Goal: Transaction & Acquisition: Purchase product/service

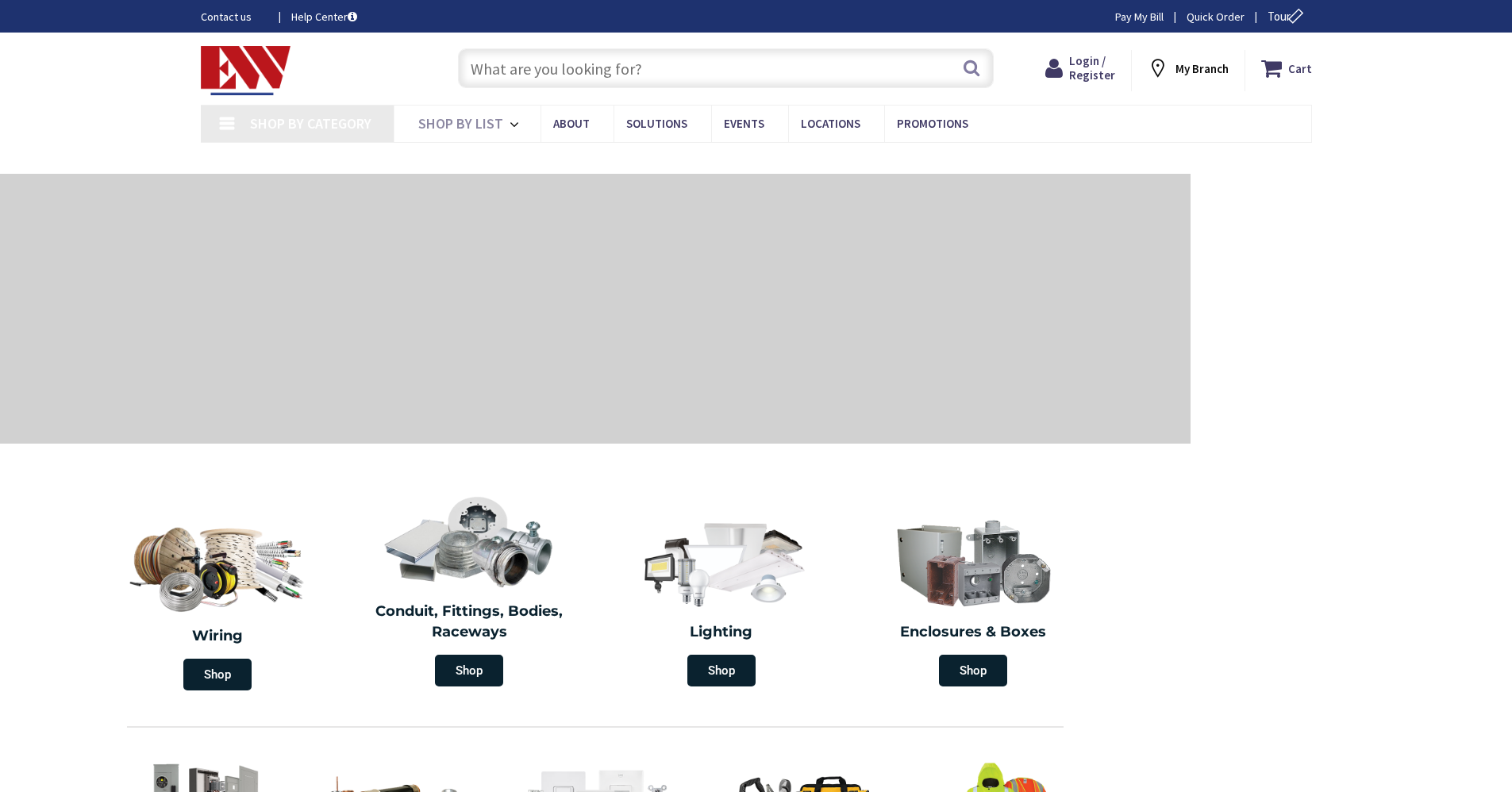
type input "[GEOGRAPHIC_DATA], [GEOGRAPHIC_DATA]"
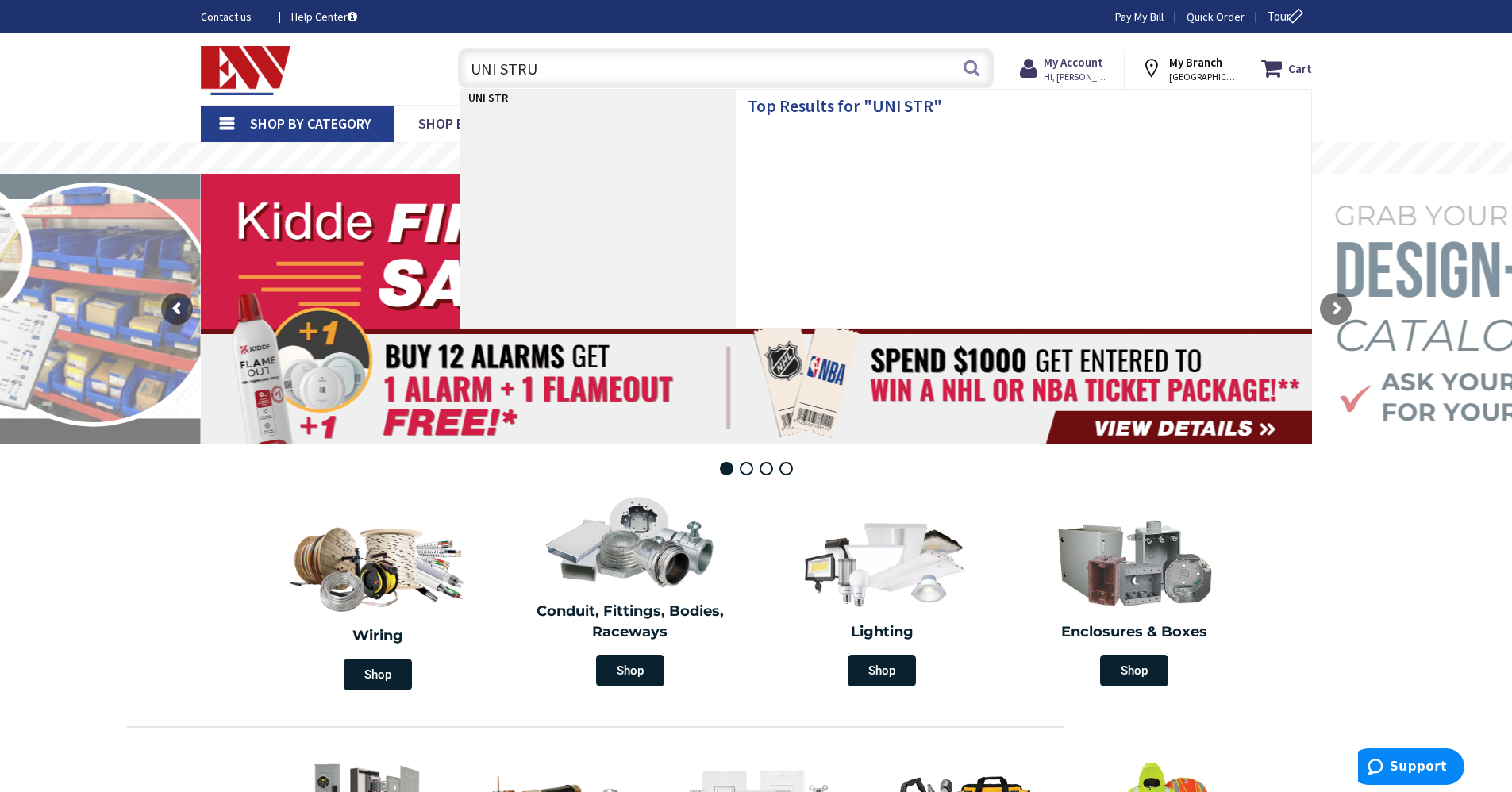
type input "UNI STRUT"
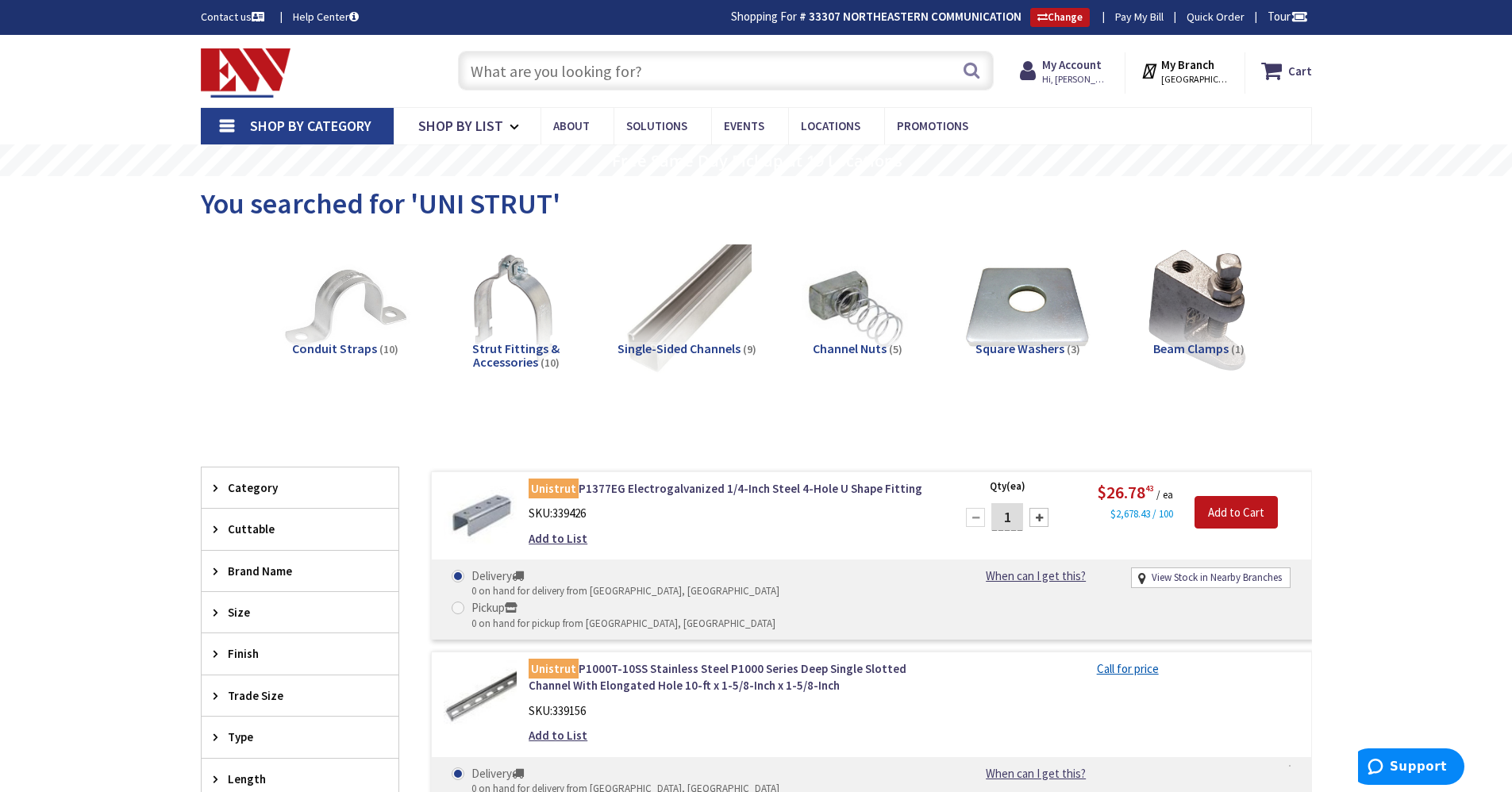
click at [642, 71] on input "text" at bounding box center [725, 71] width 535 height 40
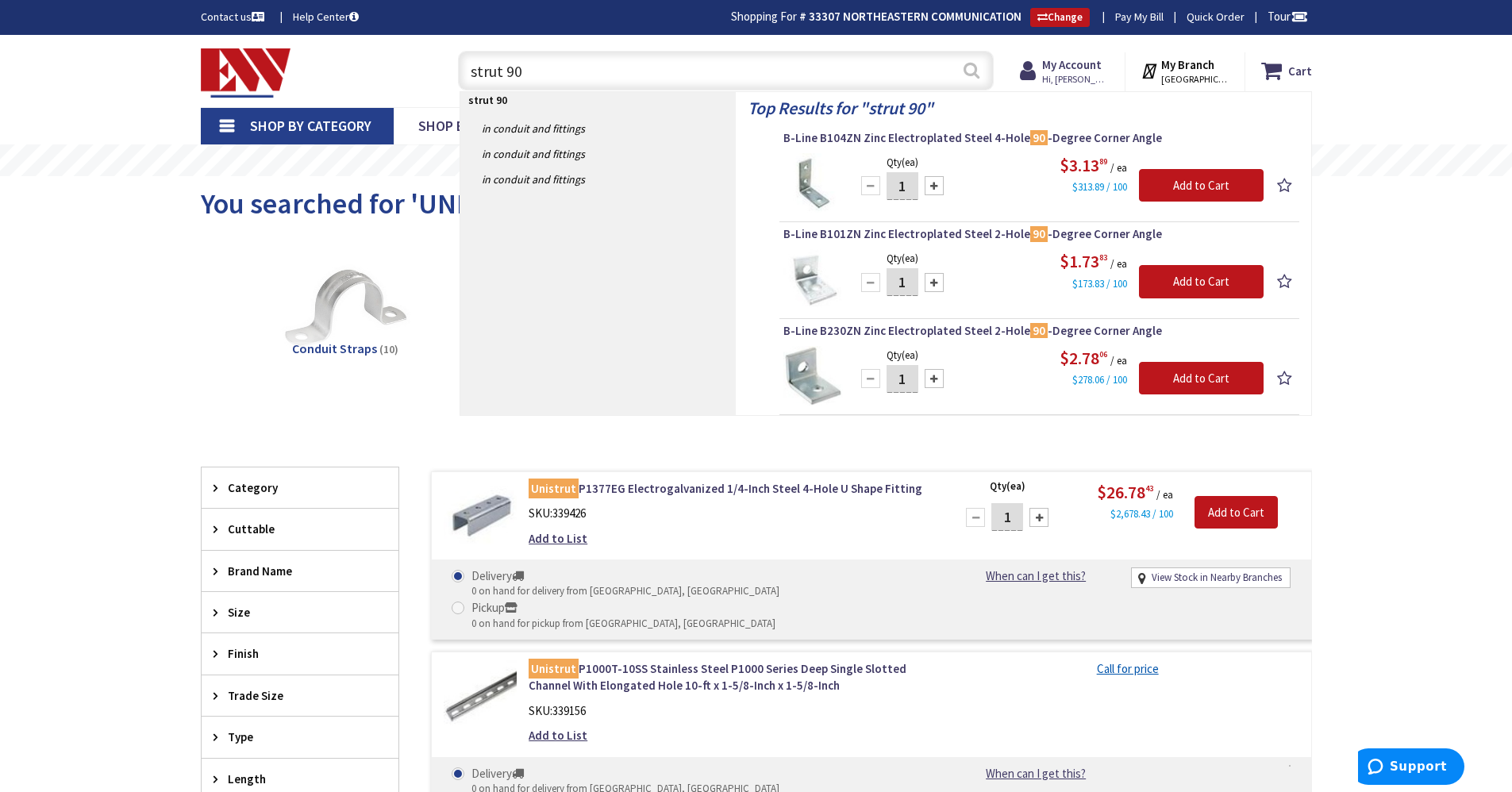
type input "strut 90"
click at [971, 69] on button "Search" at bounding box center [972, 70] width 21 height 36
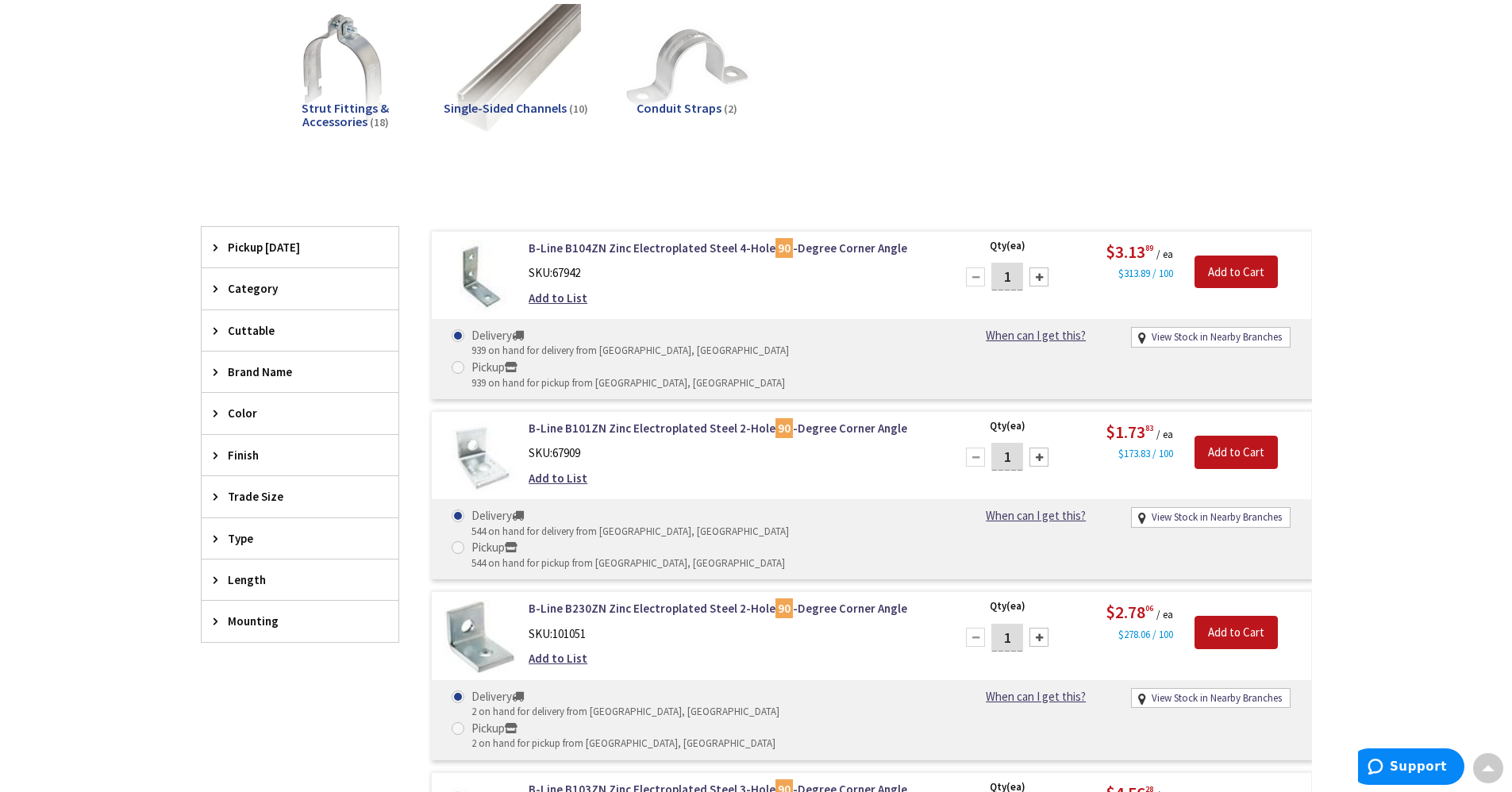
click at [1036, 279] on div at bounding box center [1039, 277] width 19 height 19
type input "5"
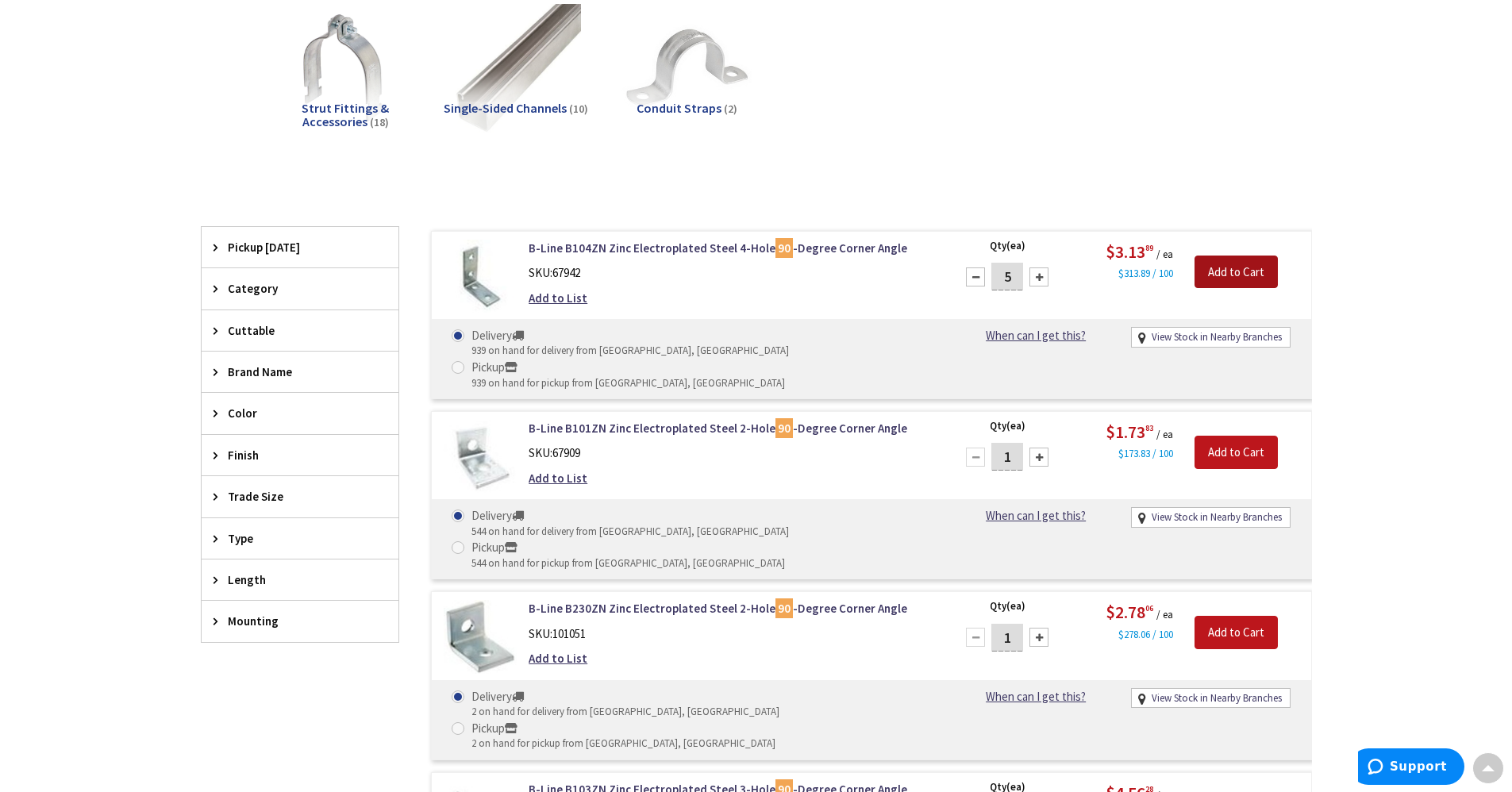
click at [1228, 273] on input "Add to Cart" at bounding box center [1236, 272] width 84 height 33
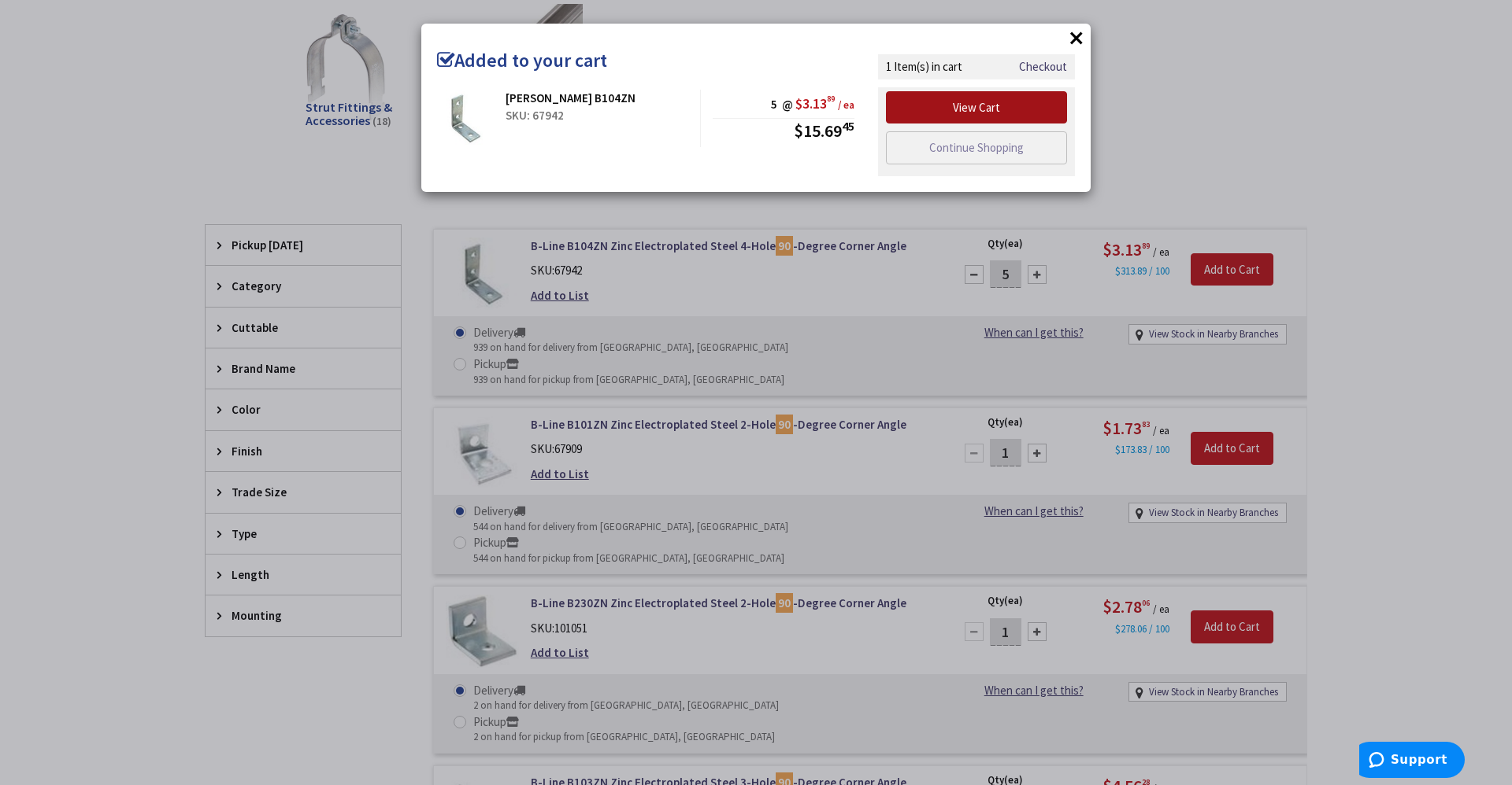
click at [1007, 108] on link "View Cart" at bounding box center [976, 108] width 181 height 33
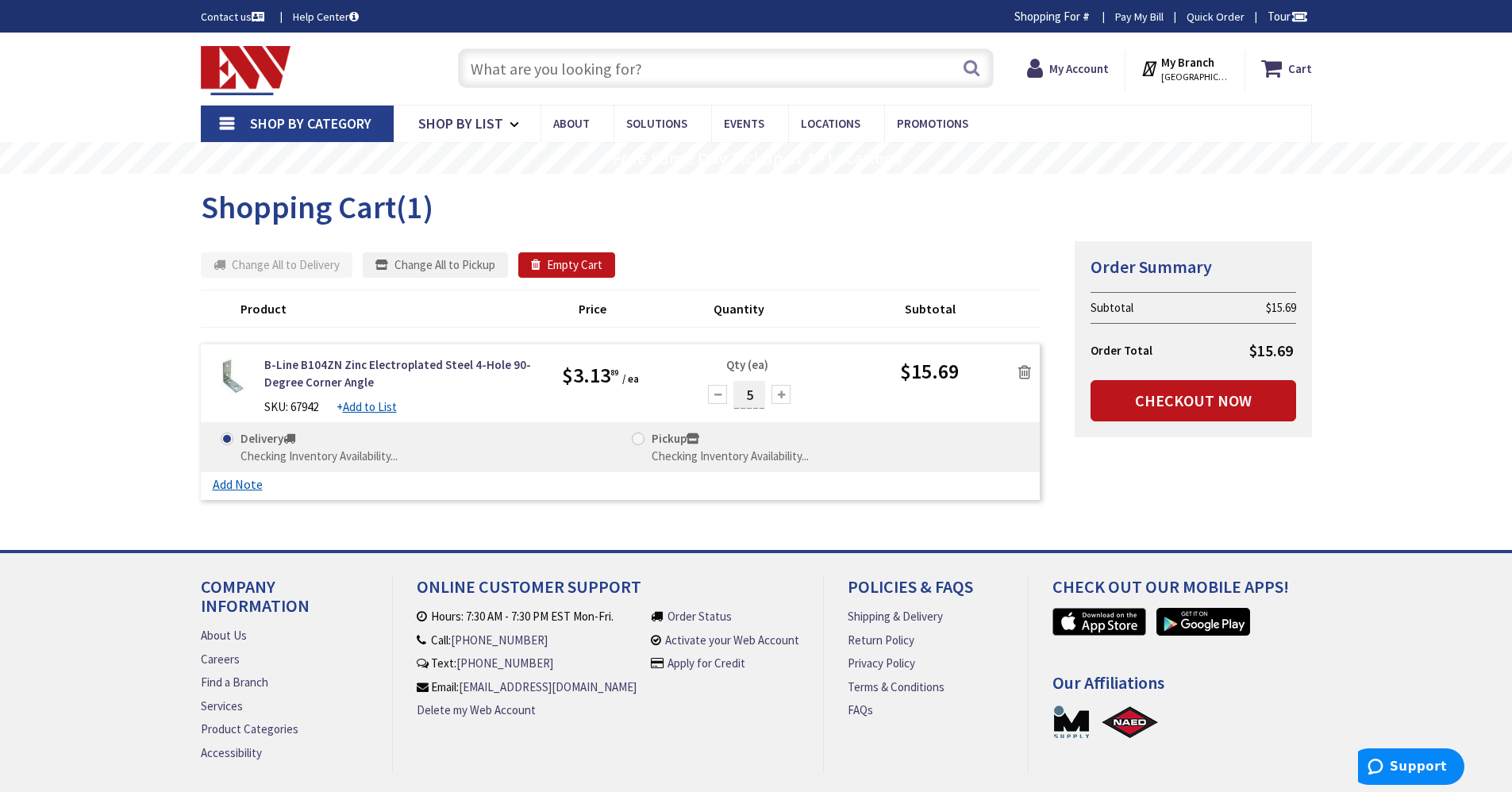
click at [581, 73] on input "text" at bounding box center [725, 69] width 535 height 40
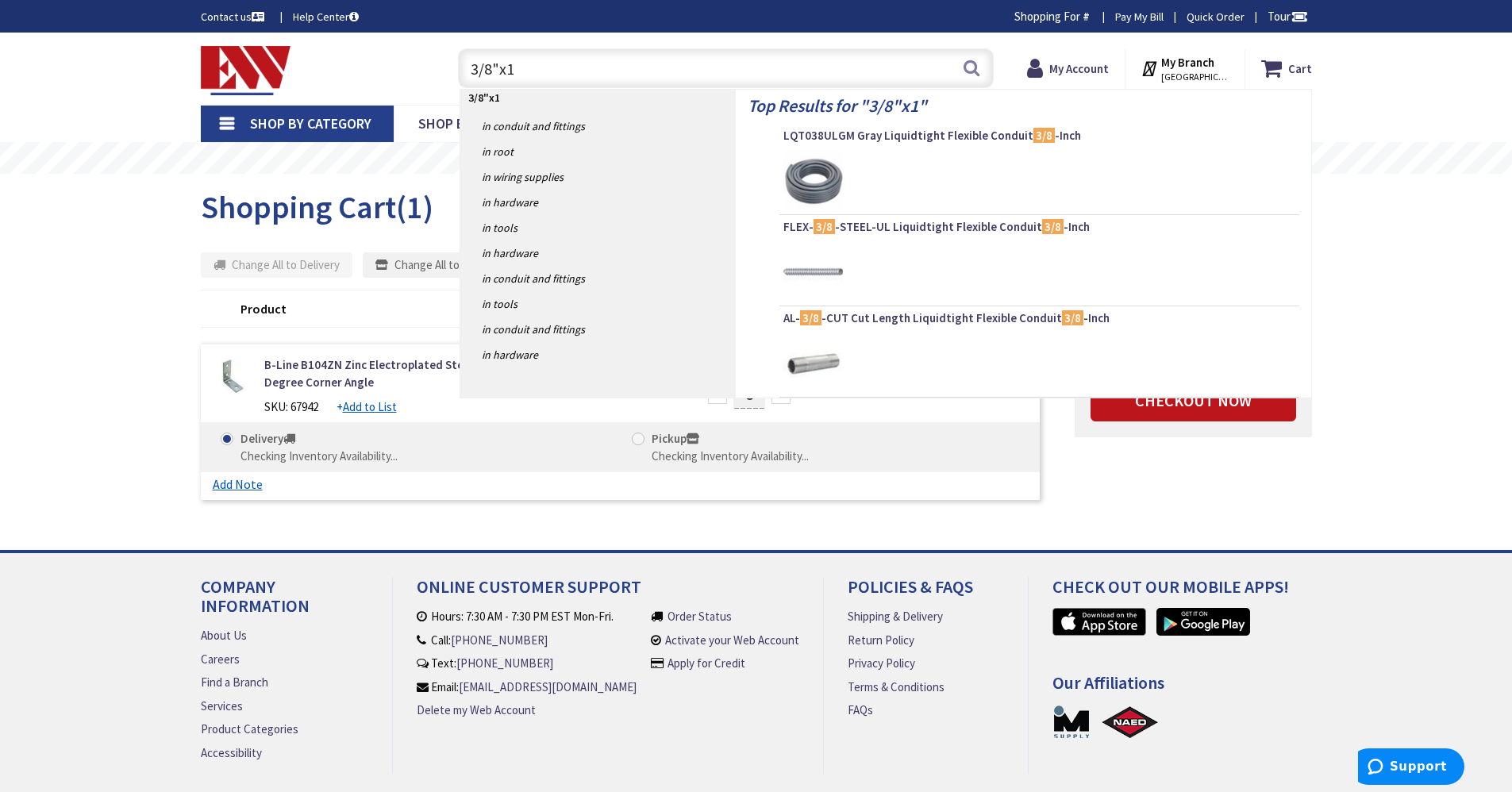
type input "3/8"x1""
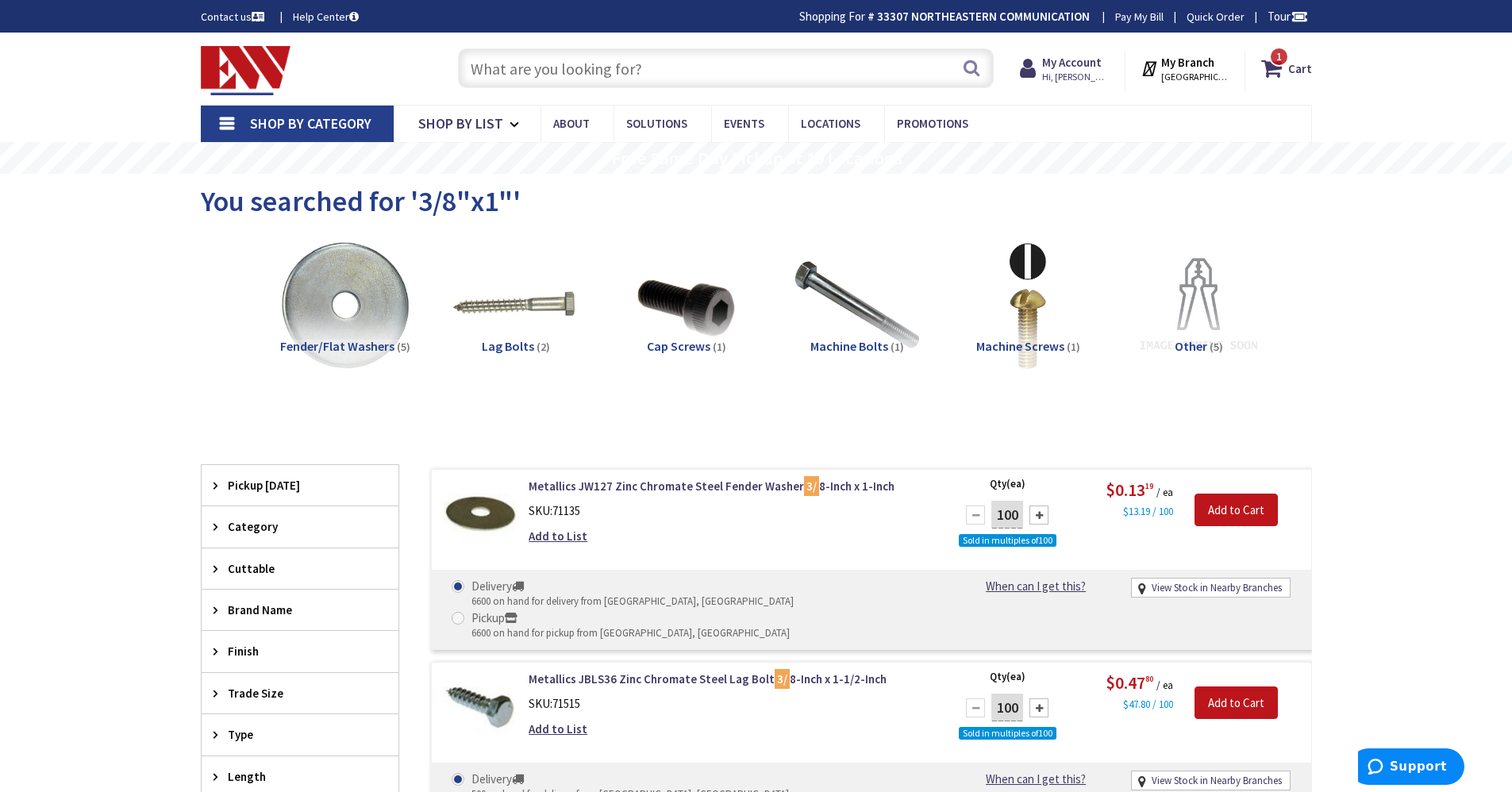
click at [231, 120] on link "Shop By Category" at bounding box center [297, 124] width 193 height 37
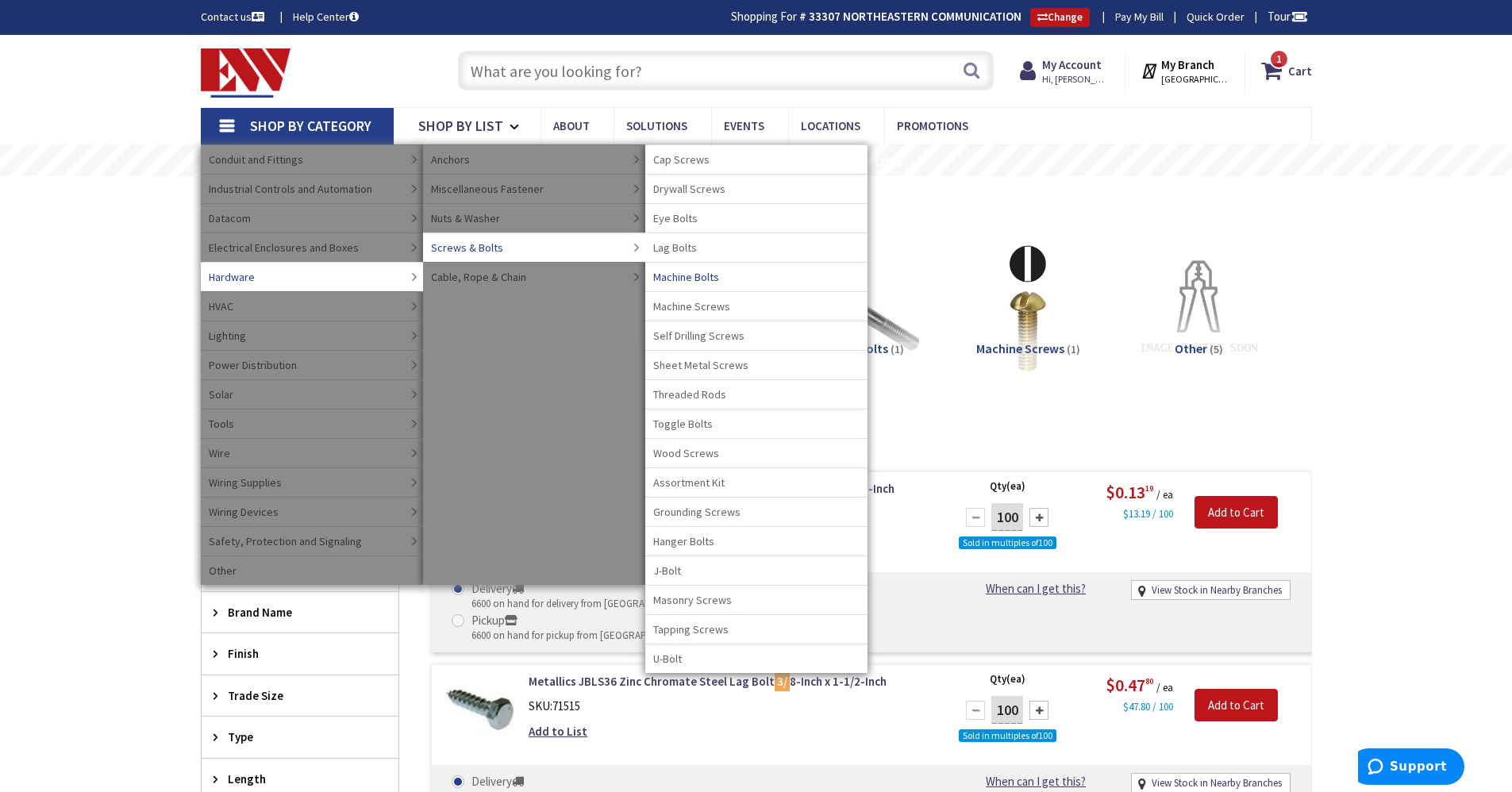
click at [698, 277] on span "Machine Bolts" at bounding box center [686, 277] width 66 height 16
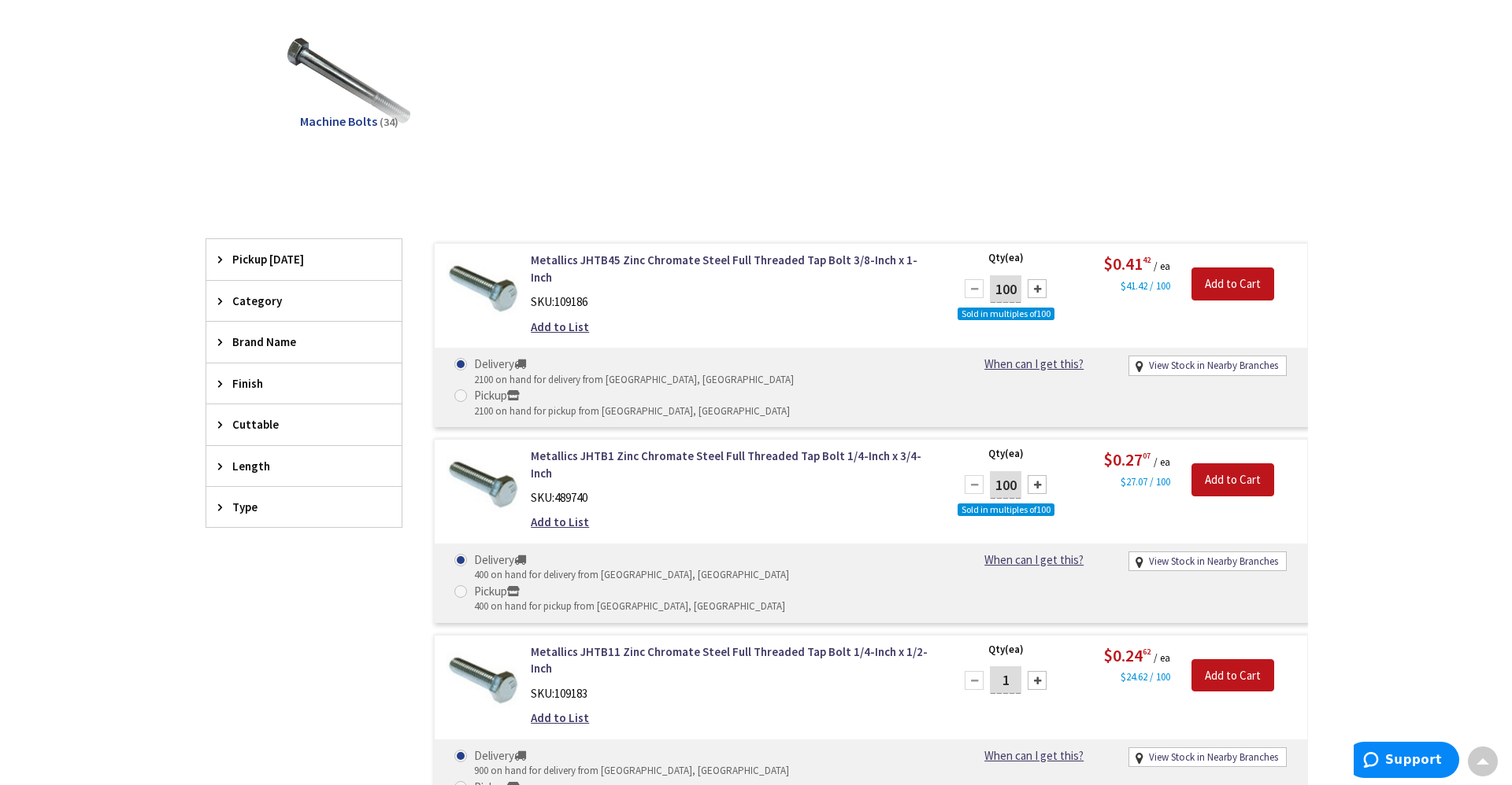
scroll to position [315, 0]
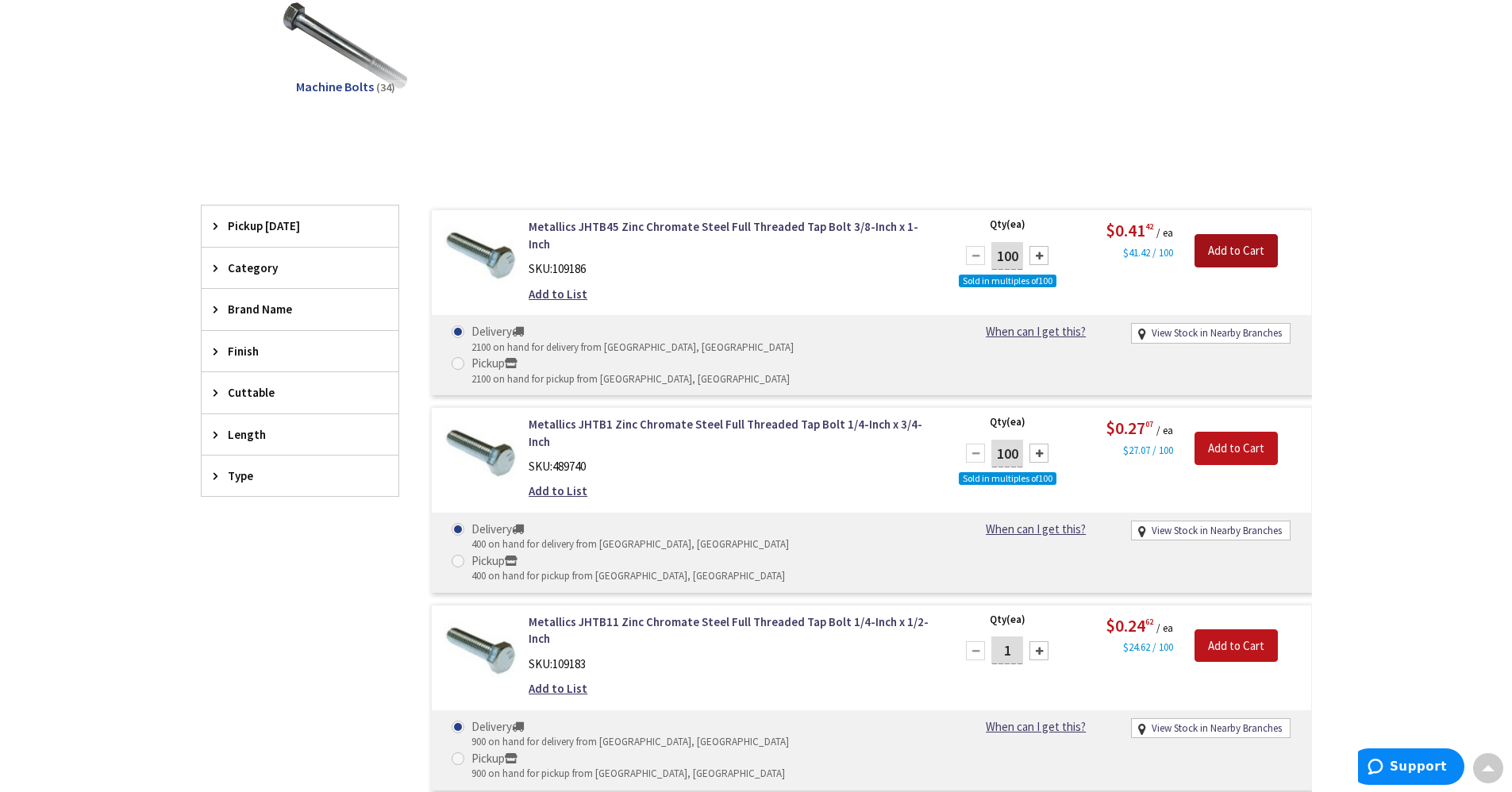
click at [1237, 245] on input "Add to Cart" at bounding box center [1236, 251] width 84 height 33
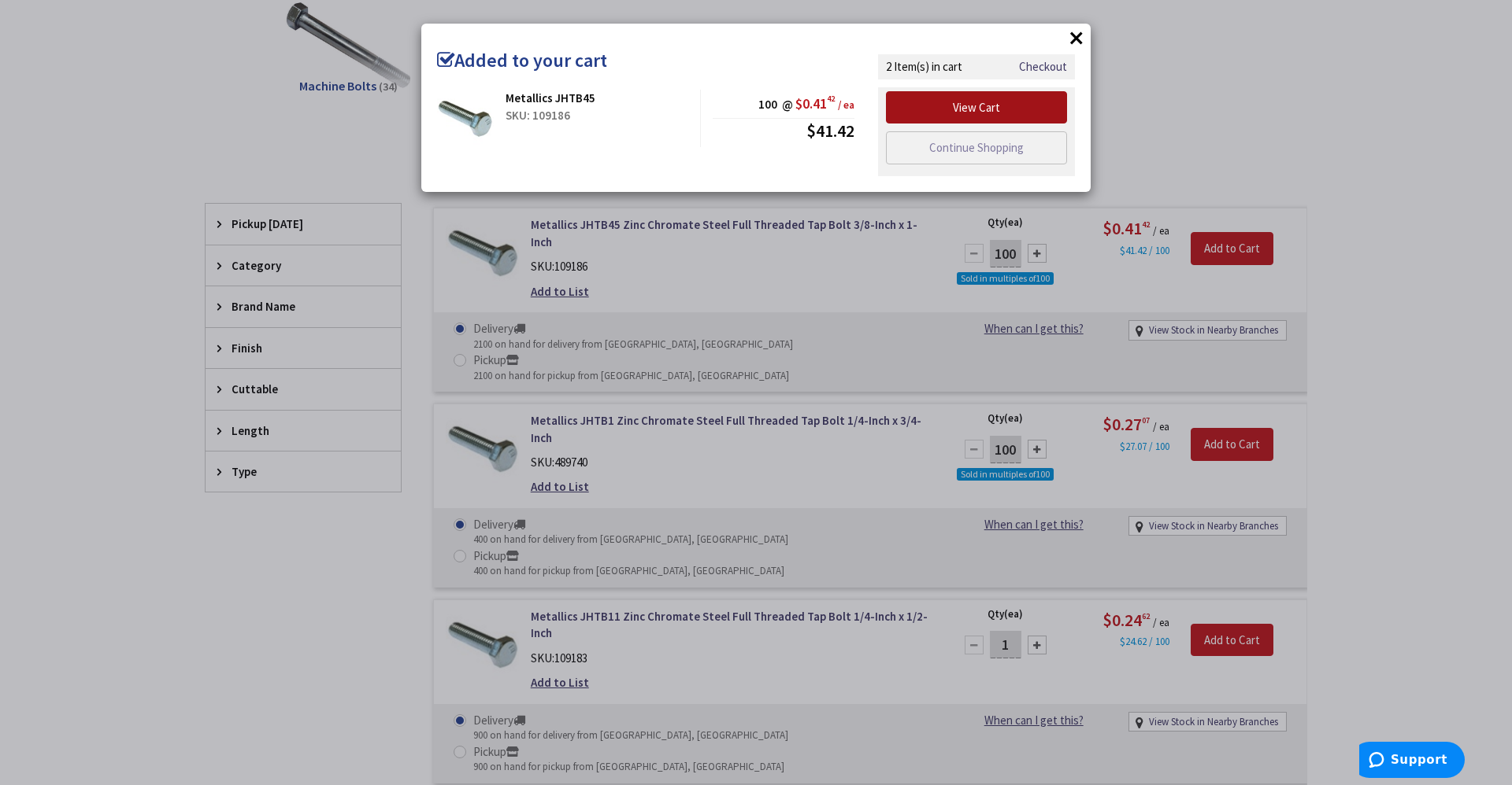
click at [1015, 110] on link "View Cart" at bounding box center [976, 108] width 181 height 33
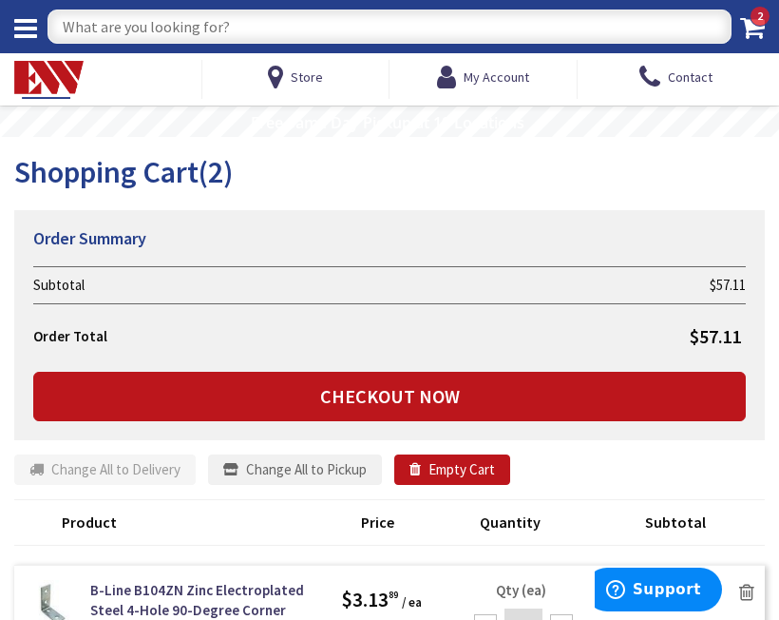
click at [632, 191] on div "Shopping Cart (2) Summary Order Summary Subtotal $57.11 Order Total $57.11 Chec…" at bounding box center [389, 298] width 751 height 285
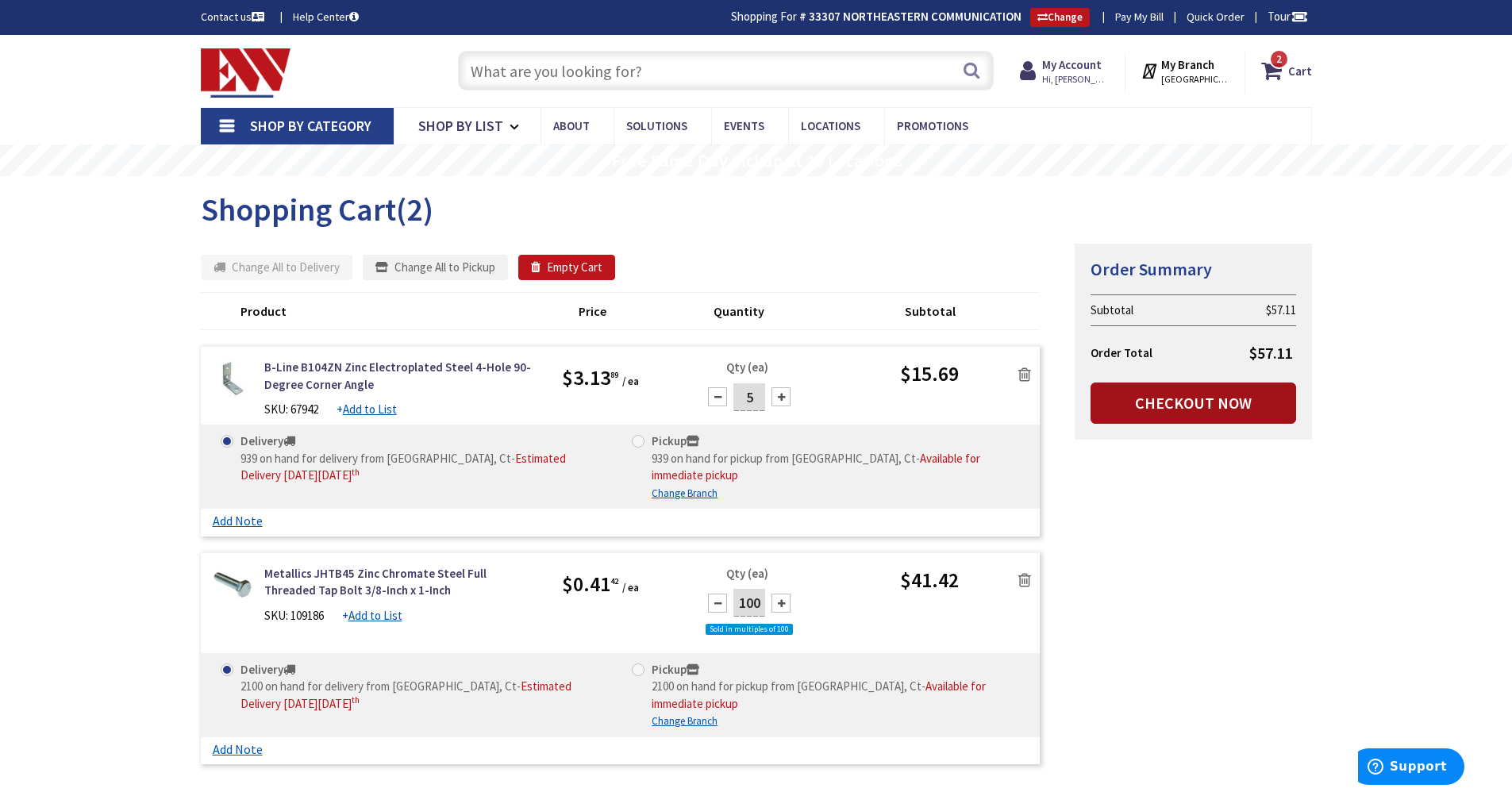
click at [1195, 400] on link "Checkout Now" at bounding box center [1194, 403] width 205 height 41
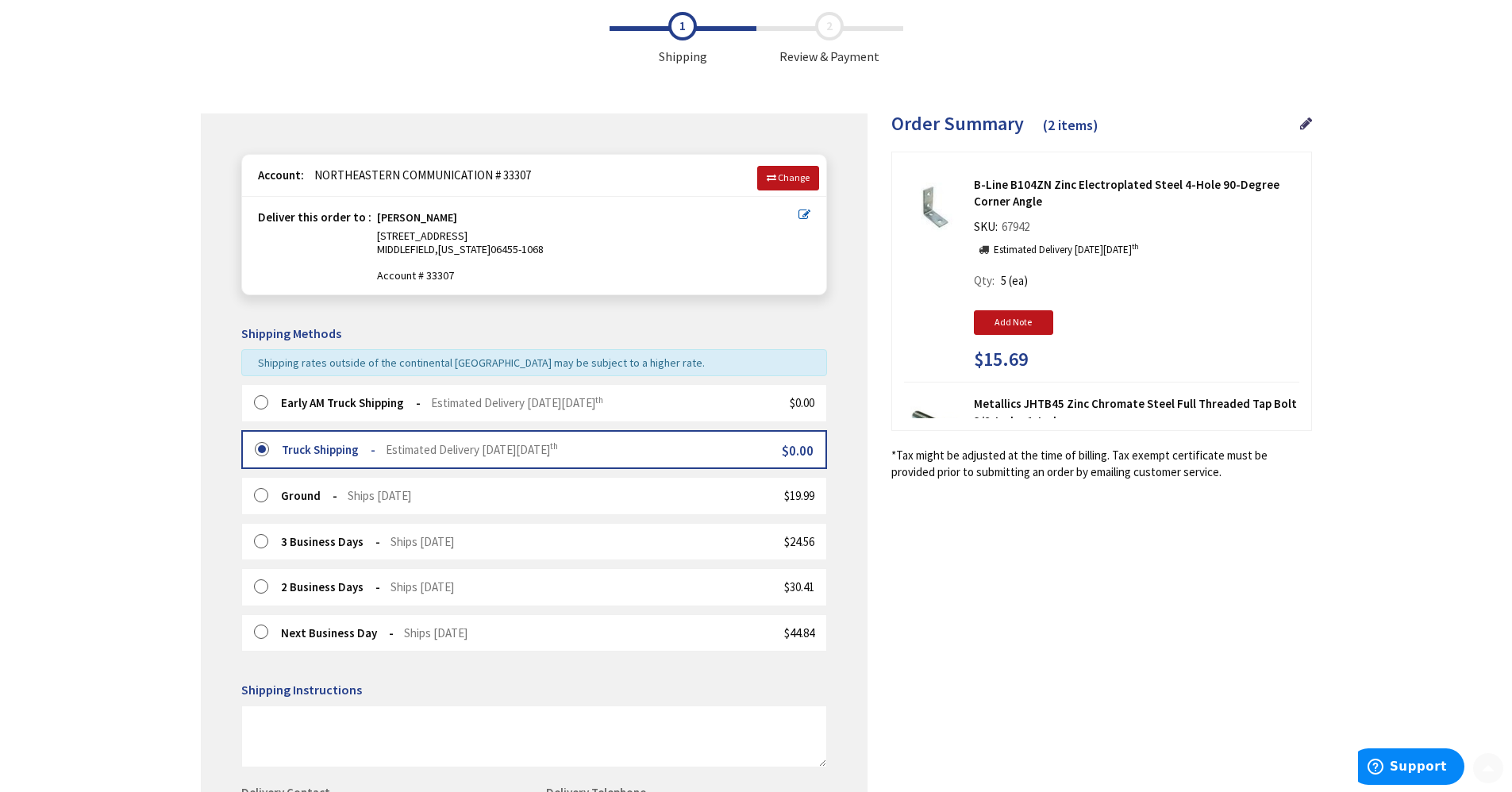
scroll to position [159, 0]
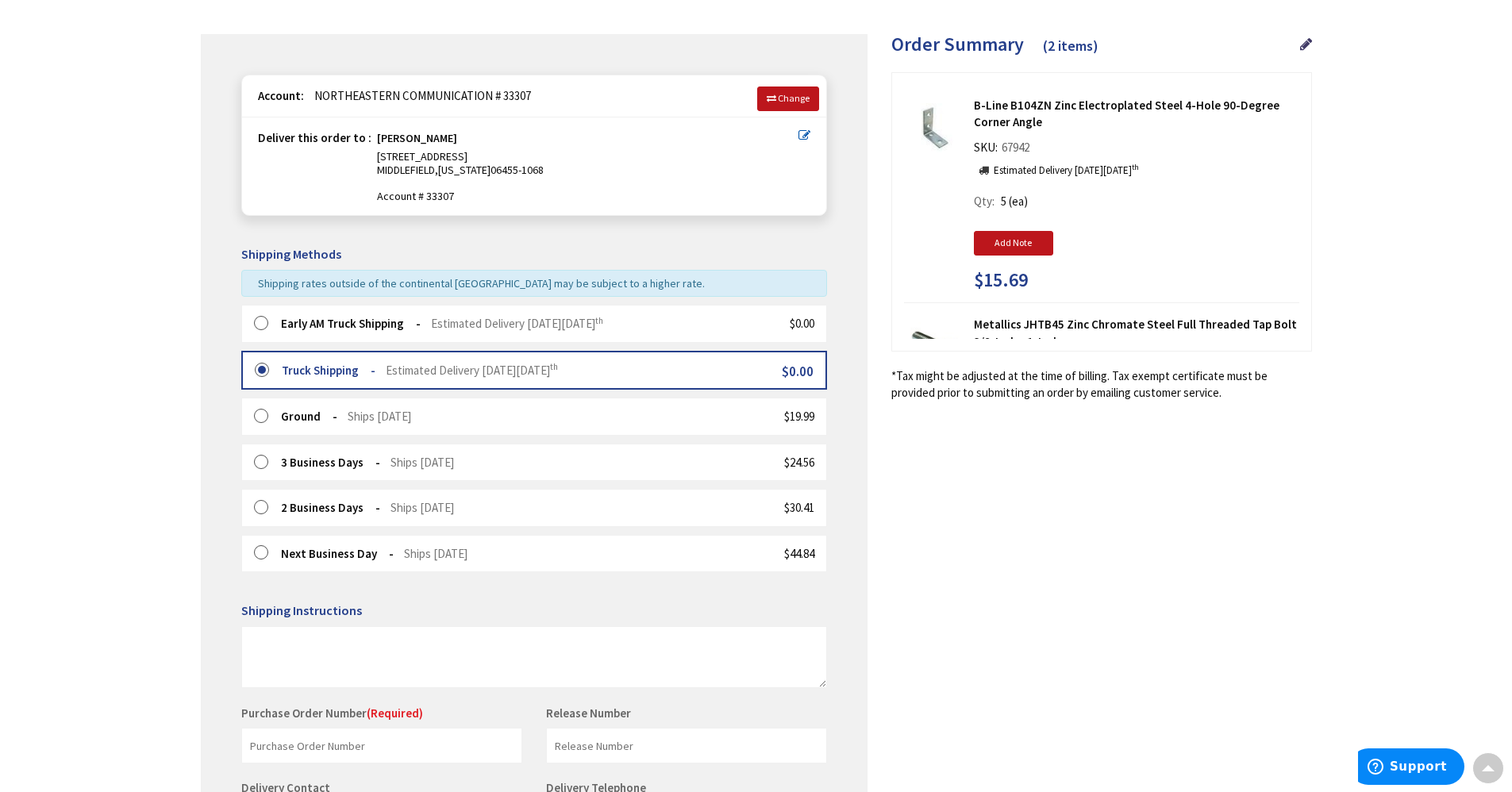
click at [266, 318] on label at bounding box center [266, 323] width 24 height 16
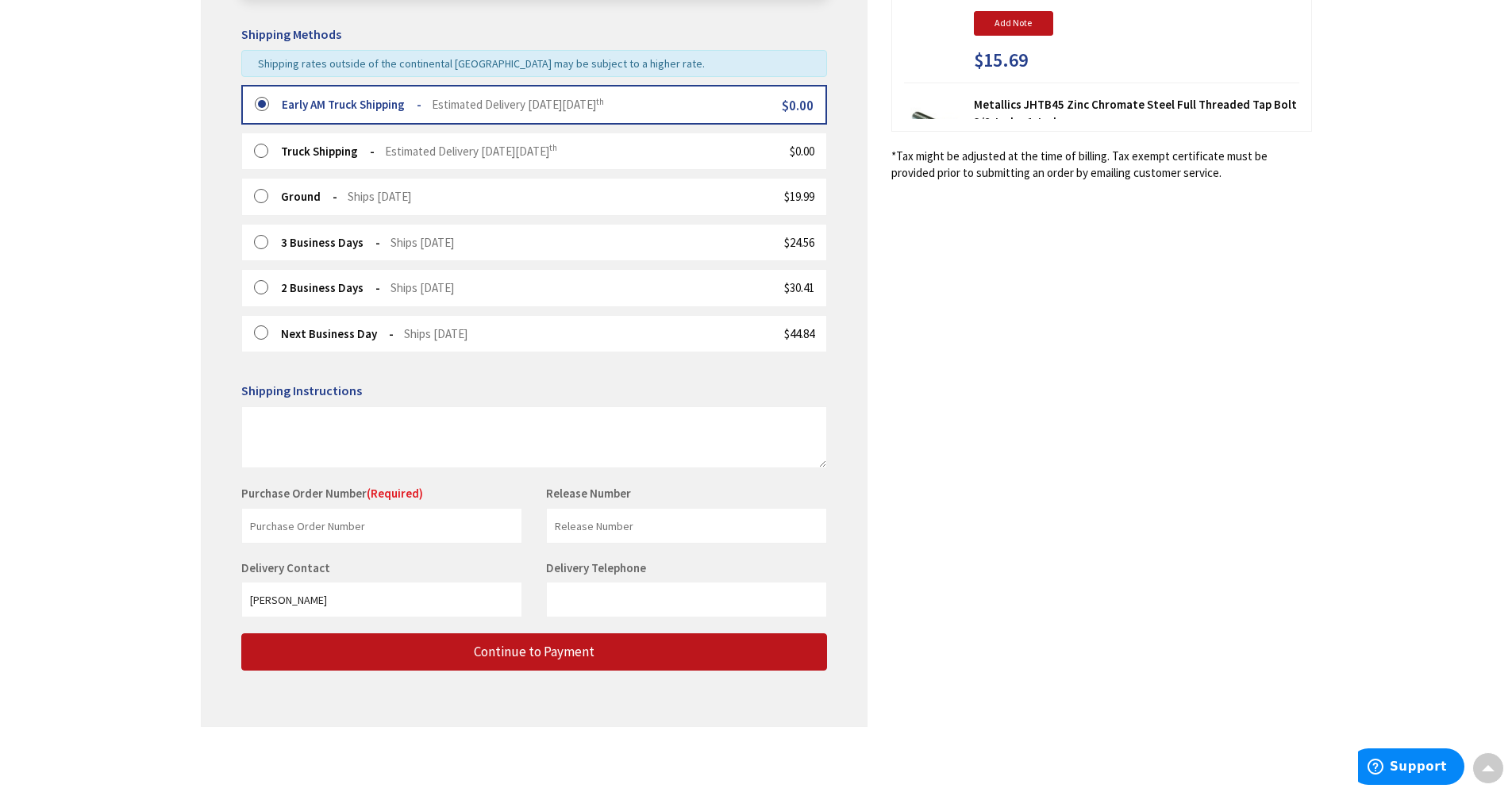
scroll to position [381, 0]
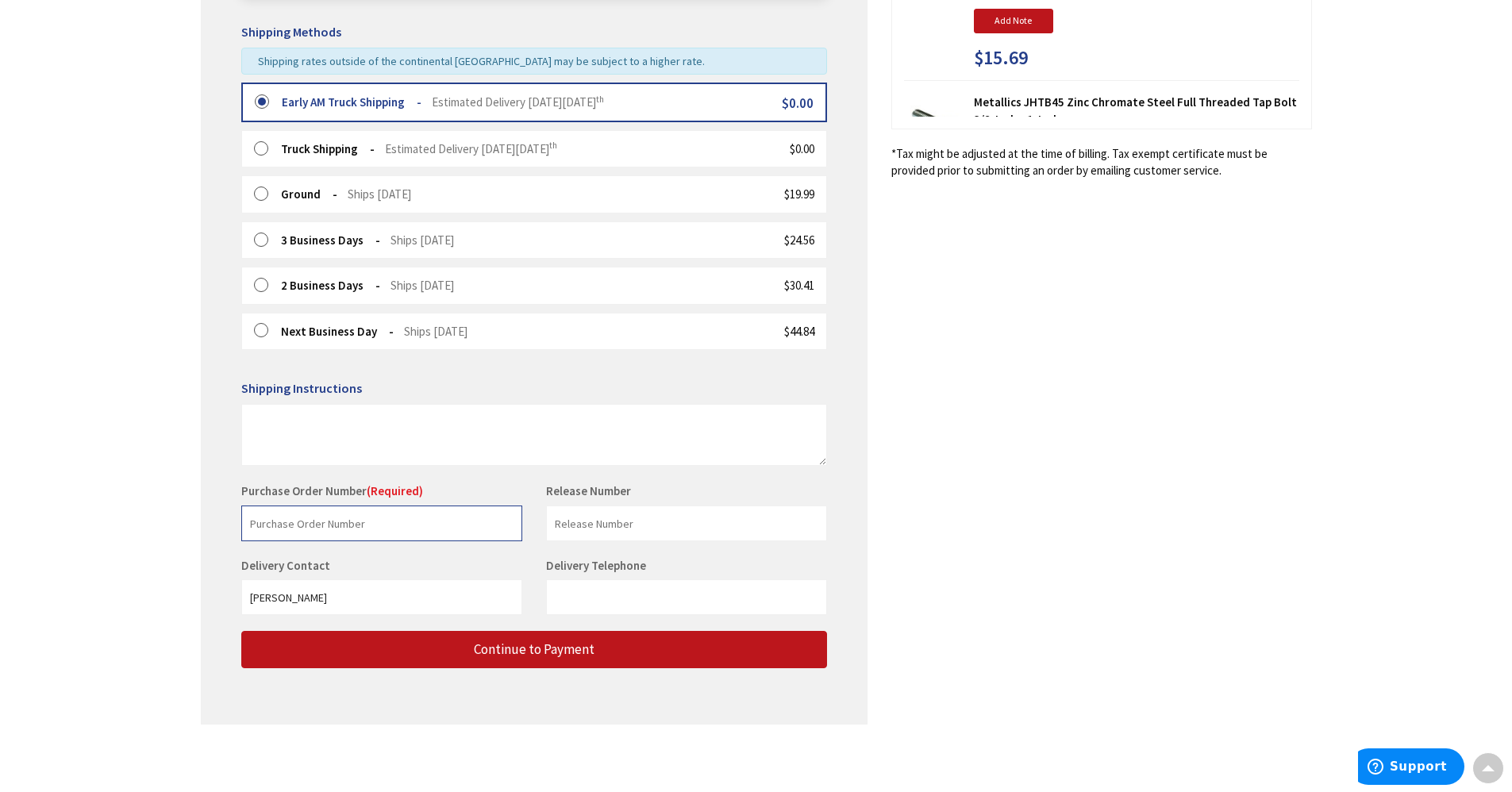
click at [363, 530] on input "text" at bounding box center [382, 523] width 281 height 36
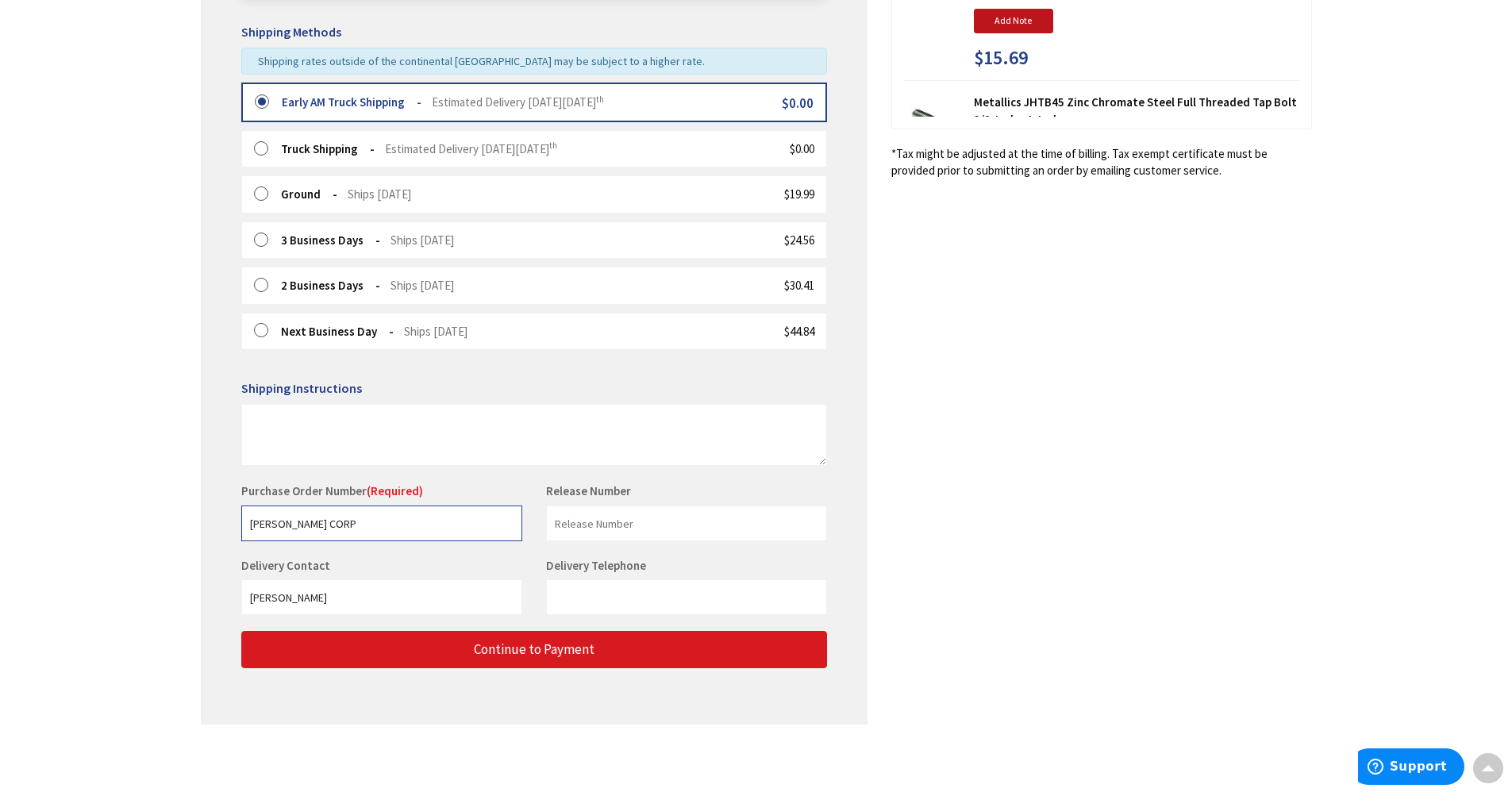
type input "MOTT CORP"
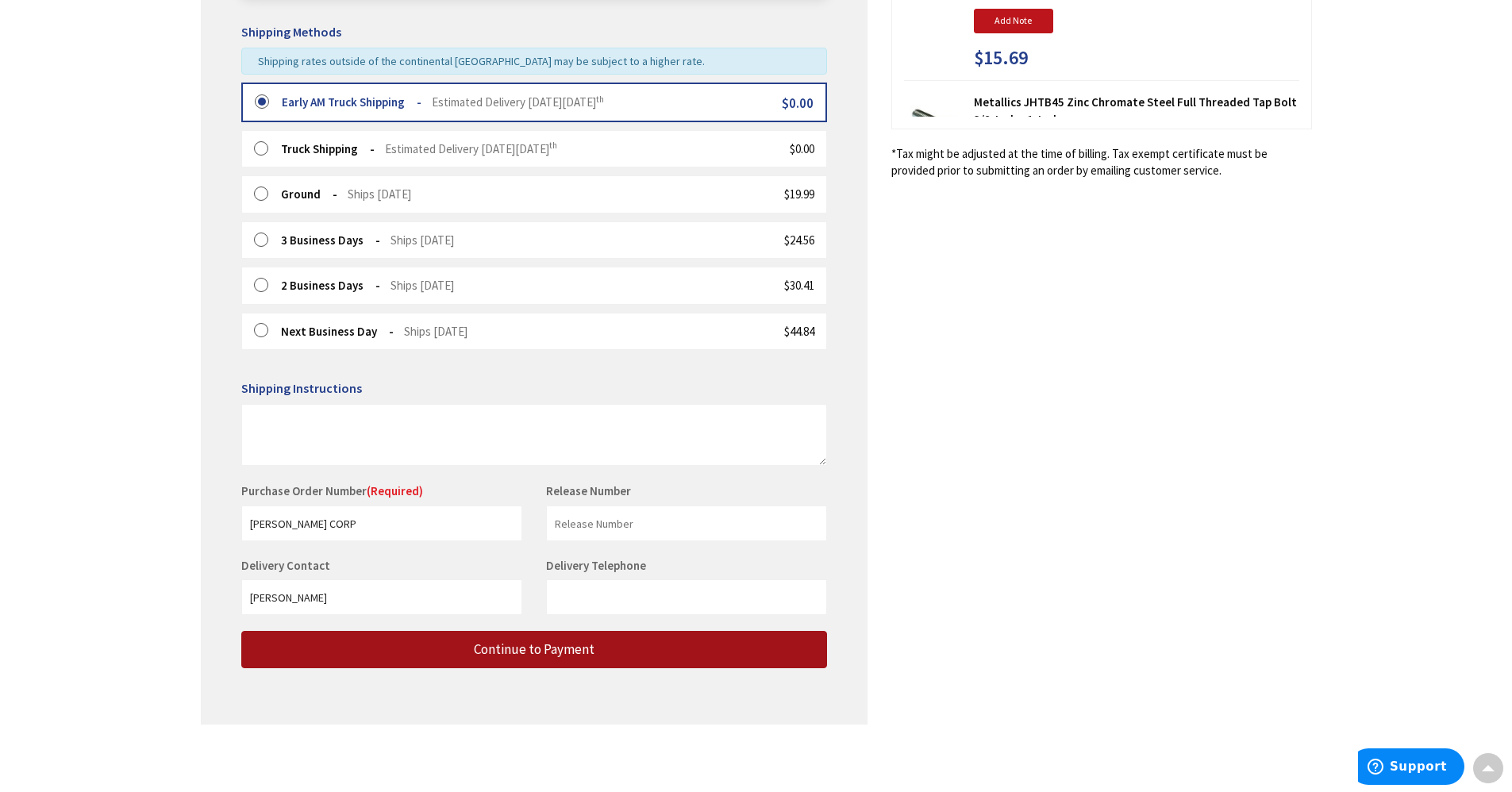
click at [685, 656] on button "Continue to Payment" at bounding box center [534, 650] width 586 height 38
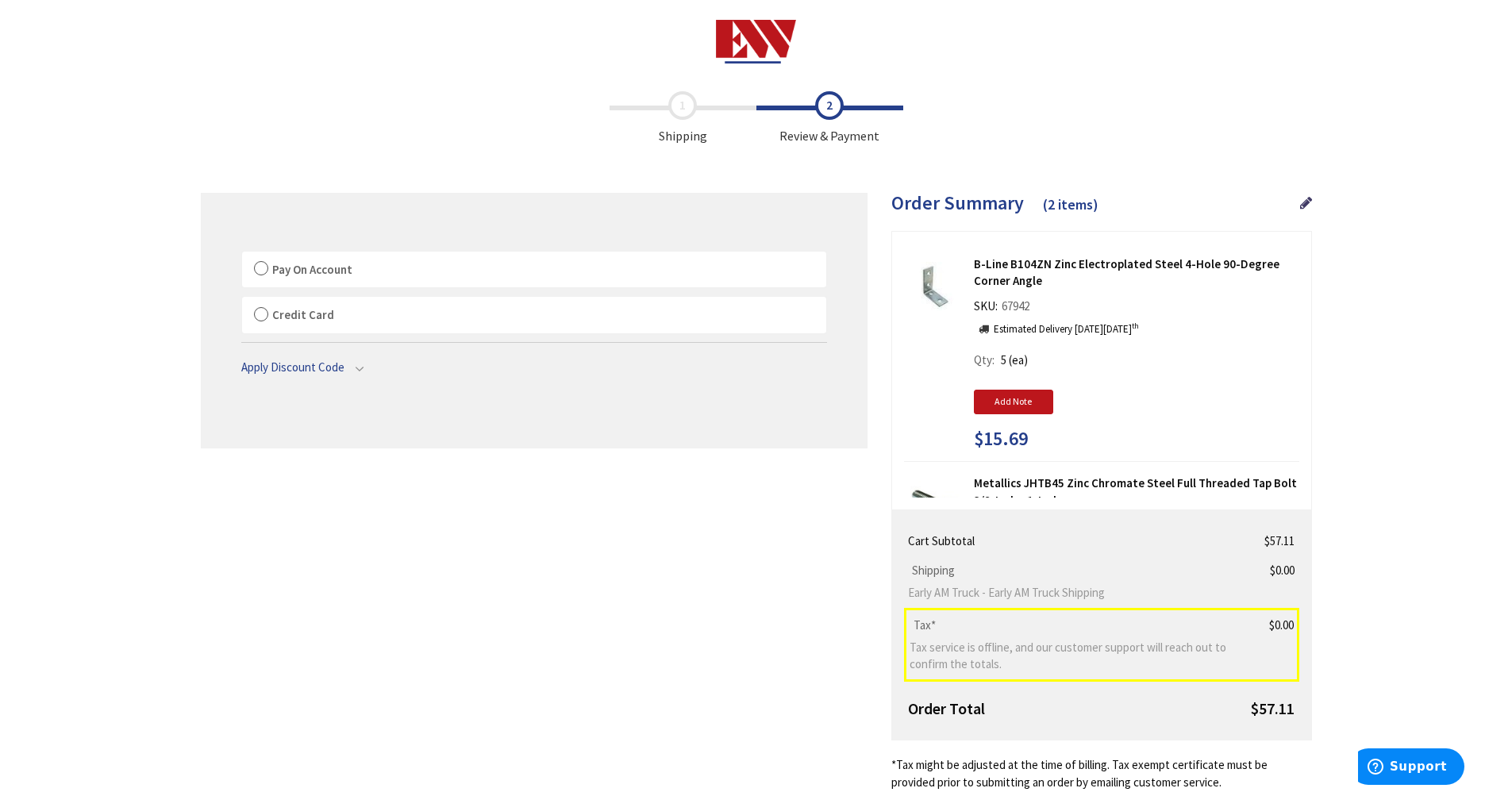
click at [262, 267] on label "Pay On Account" at bounding box center [534, 270] width 584 height 37
click at [242, 255] on input "Pay On Account" at bounding box center [242, 255] width 0 height 0
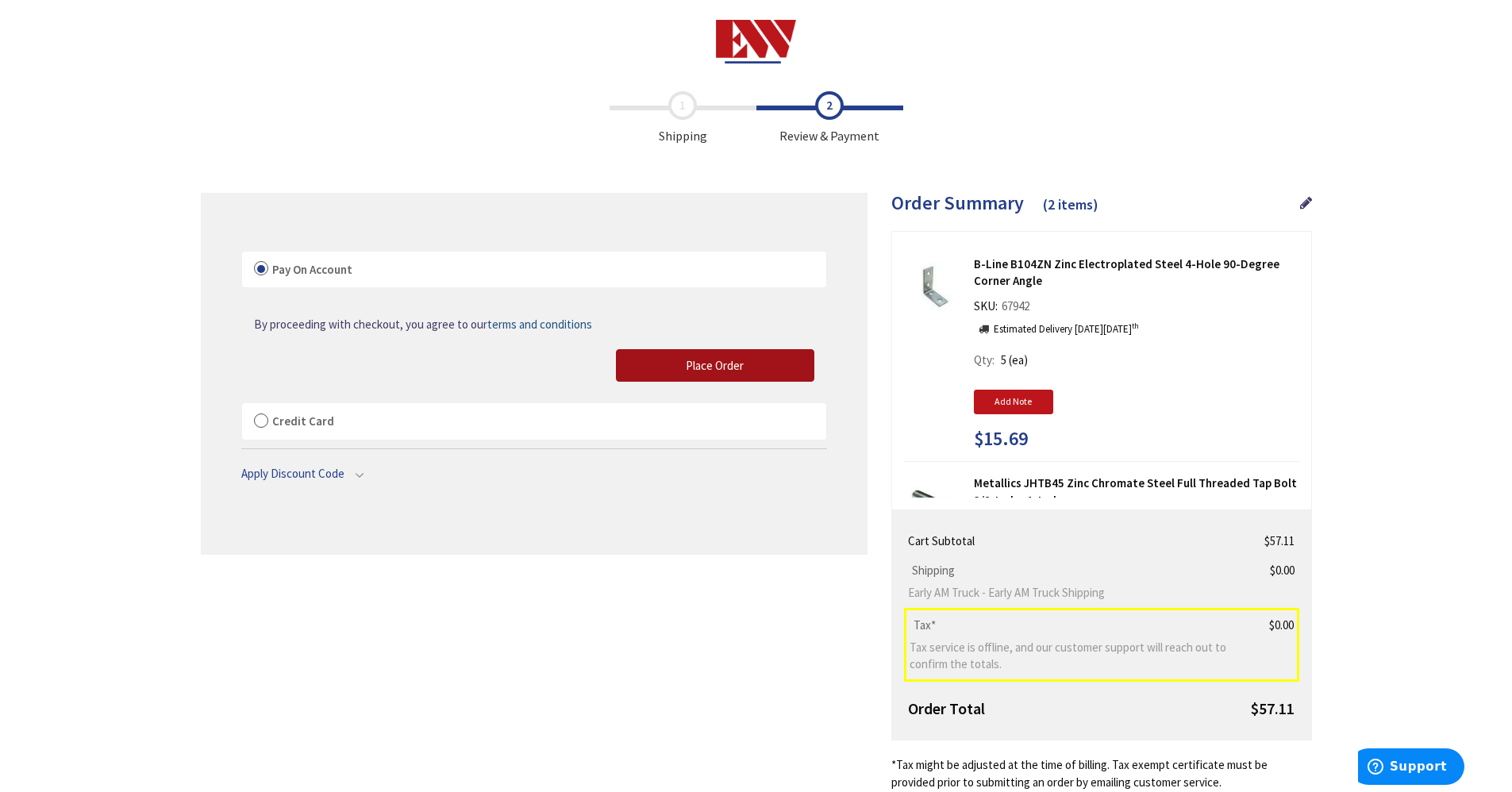
drag, startPoint x: 743, startPoint y: 373, endPoint x: 1337, endPoint y: 524, distance: 612.9
click at [743, 373] on button "Place Order" at bounding box center [715, 366] width 199 height 33
